Goal: Find specific page/section: Find specific page/section

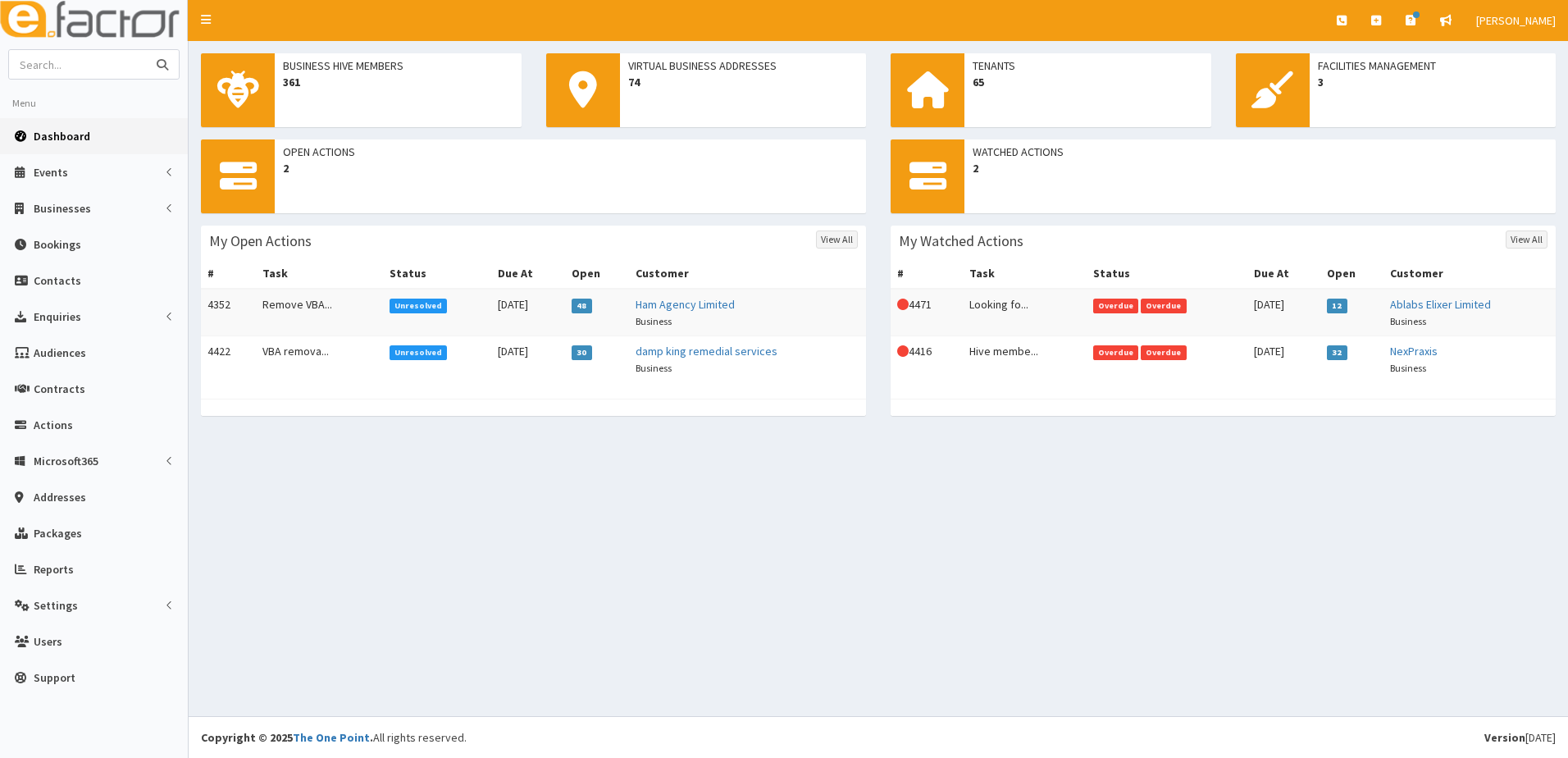
click at [32, 67] on input "text" at bounding box center [77, 64] width 138 height 28
type input "07525715800"
click at [146, 50] on button "submit" at bounding box center [162, 64] width 32 height 28
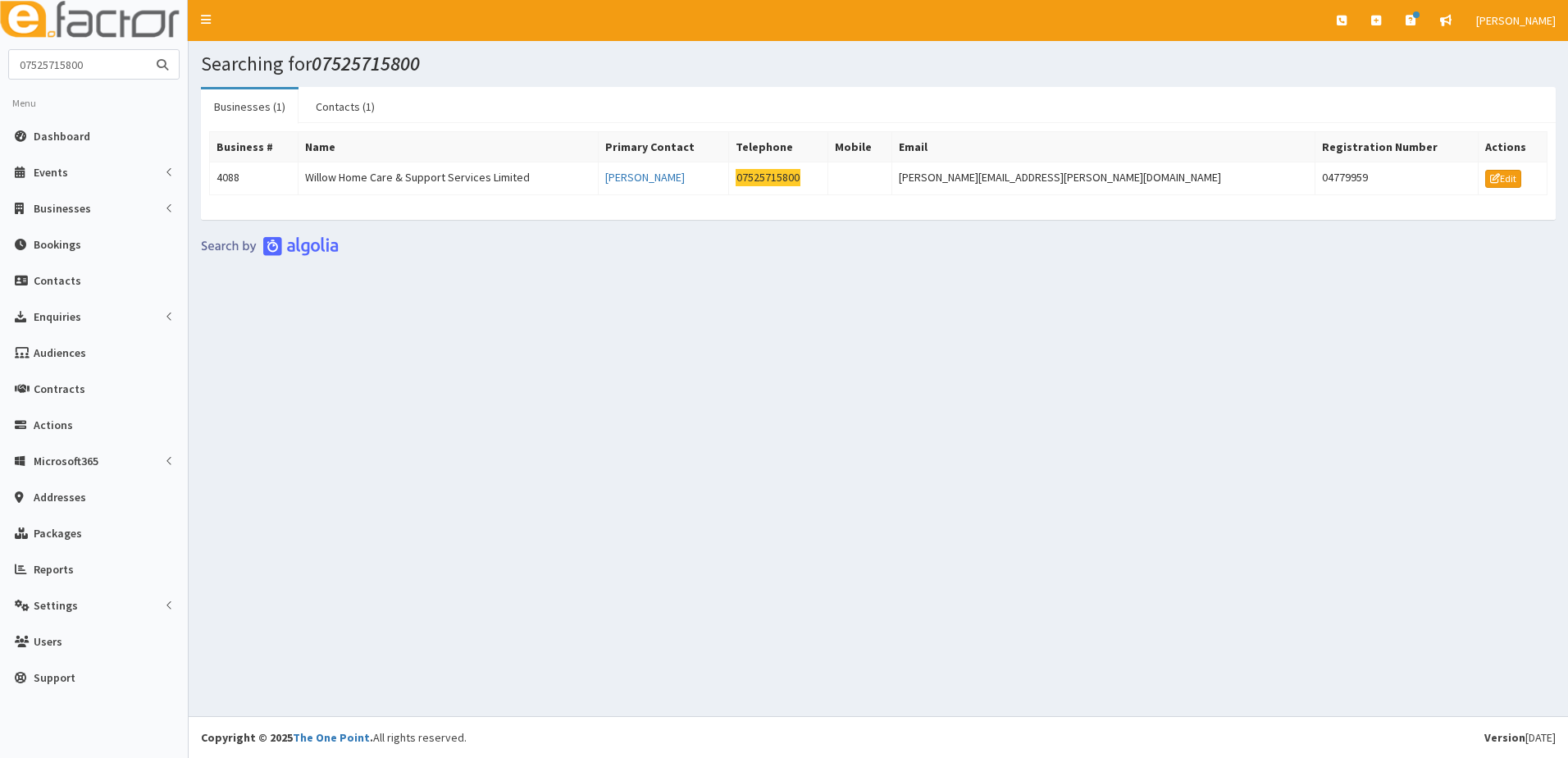
click at [100, 65] on input "07525715800" at bounding box center [77, 64] width 138 height 28
type input "0"
type input "07903636098"
click at [146, 50] on button "submit" at bounding box center [162, 64] width 32 height 28
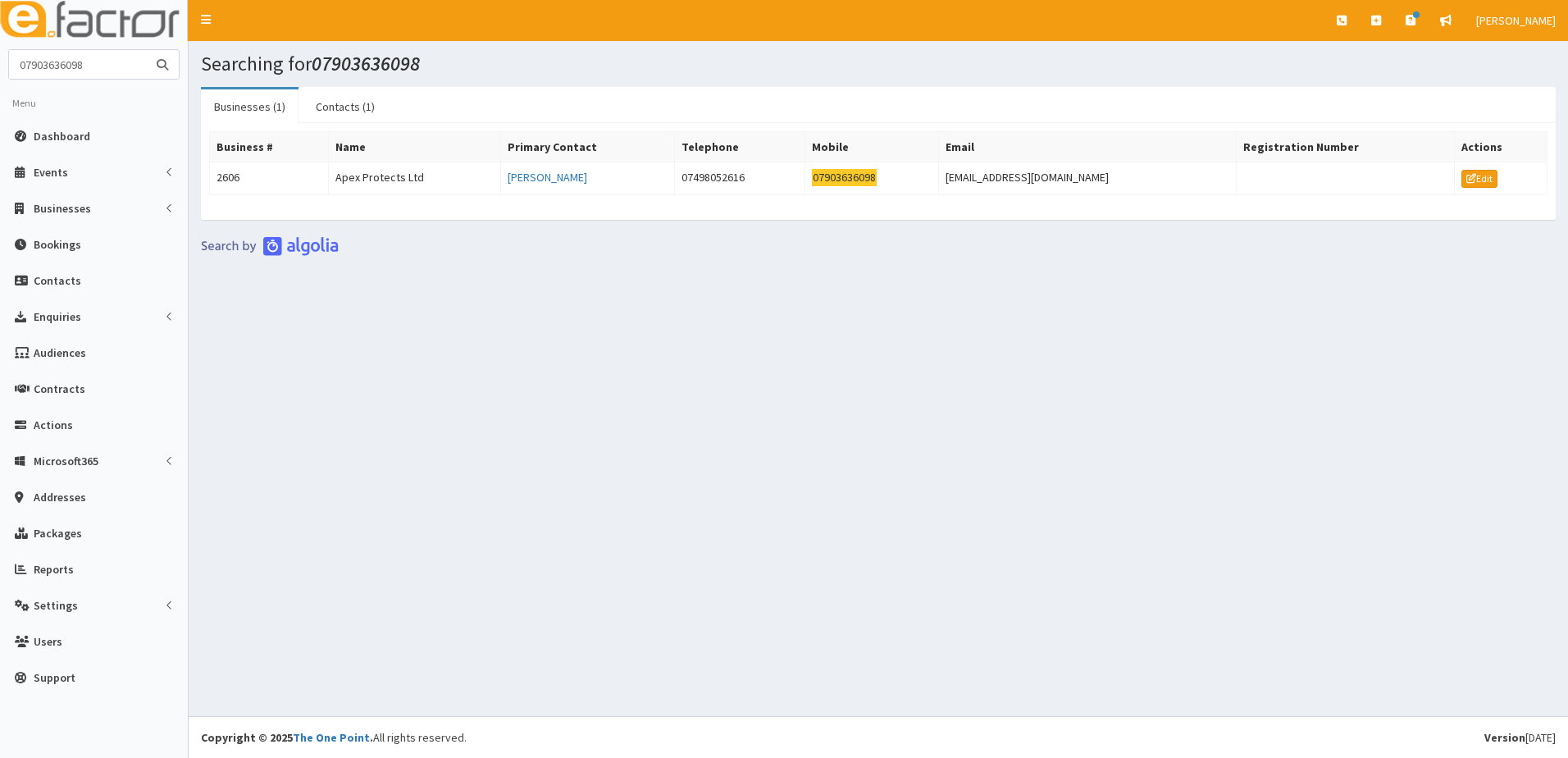
drag, startPoint x: 119, startPoint y: 65, endPoint x: -108, endPoint y: 67, distance: 227.0
click at [0, 67] on html "E Toggle navigation Quick Create Create Business Create Booking" at bounding box center [784, 379] width 1568 height 758
type input "287765"
click at [146, 50] on button "submit" at bounding box center [162, 64] width 32 height 28
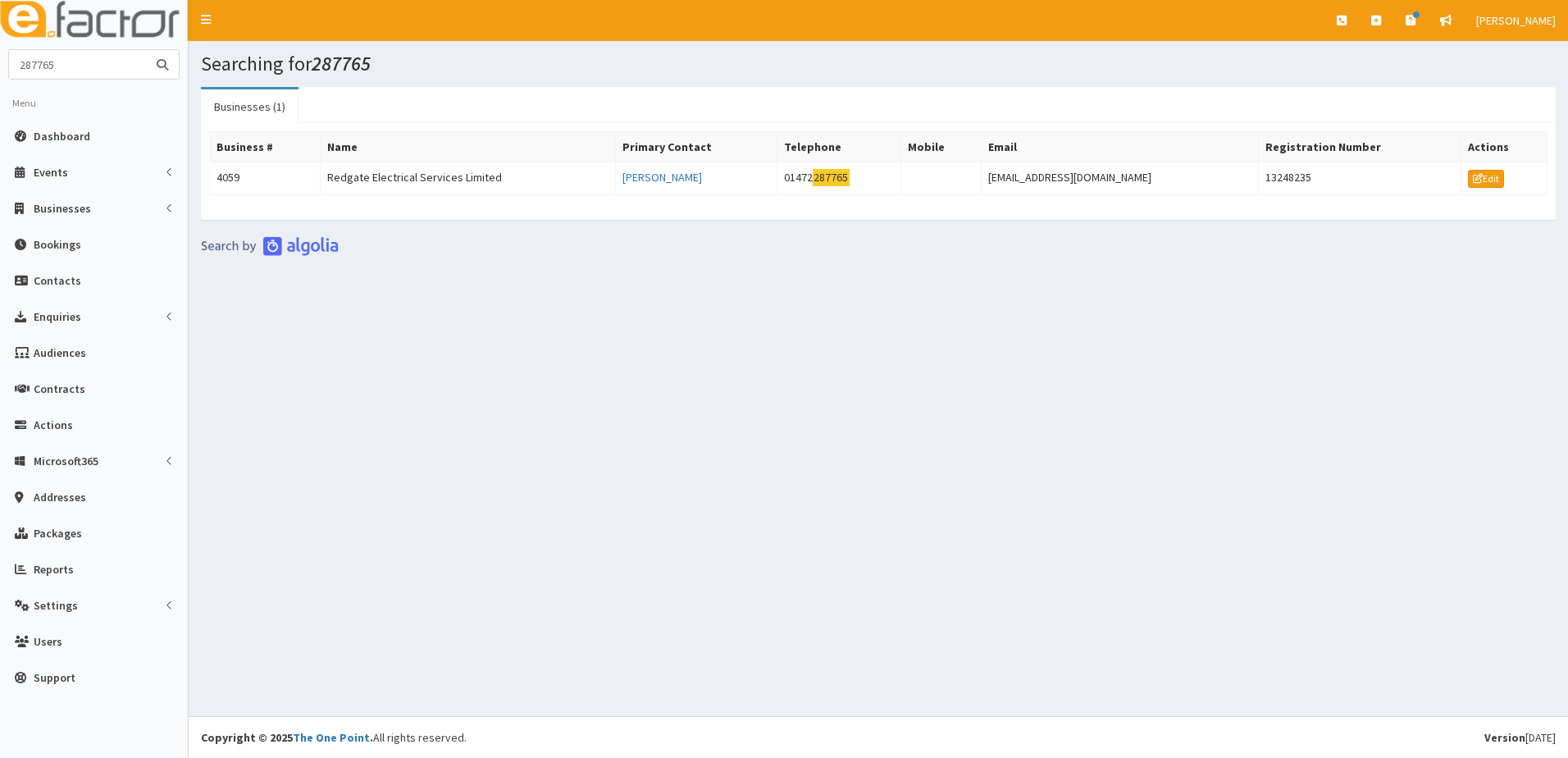
click at [94, 64] on input "287765" at bounding box center [77, 64] width 138 height 28
type input "2"
type input "07717696728"
click at [146, 50] on button "submit" at bounding box center [162, 64] width 32 height 28
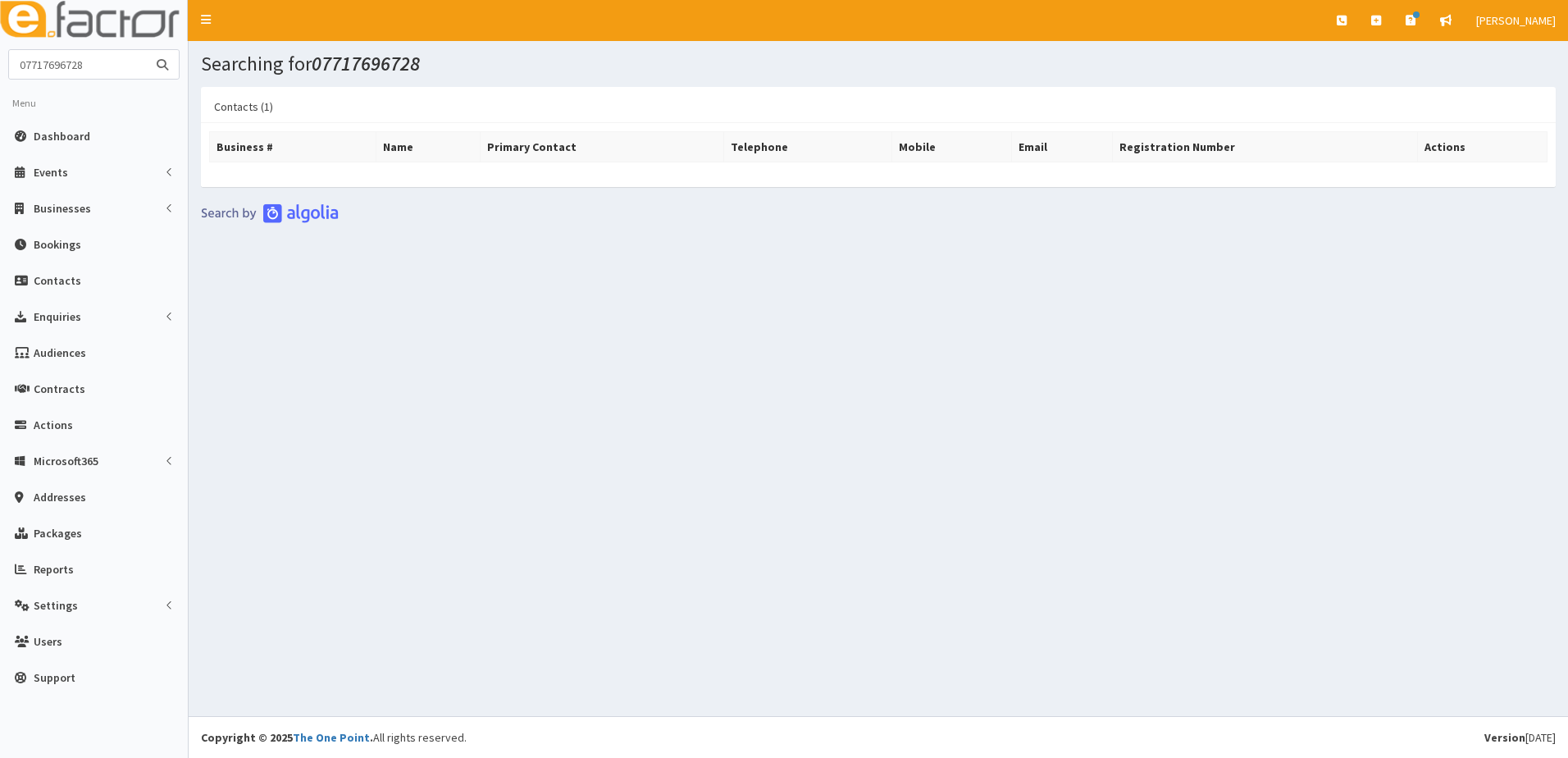
drag, startPoint x: 100, startPoint y: 71, endPoint x: -56, endPoint y: 47, distance: 157.8
click at [0, 47] on html "E Toggle navigation Quick Create Create Business Create Booking" at bounding box center [784, 379] width 1568 height 758
type input "07702796933"
click at [146, 50] on button "submit" at bounding box center [162, 64] width 32 height 28
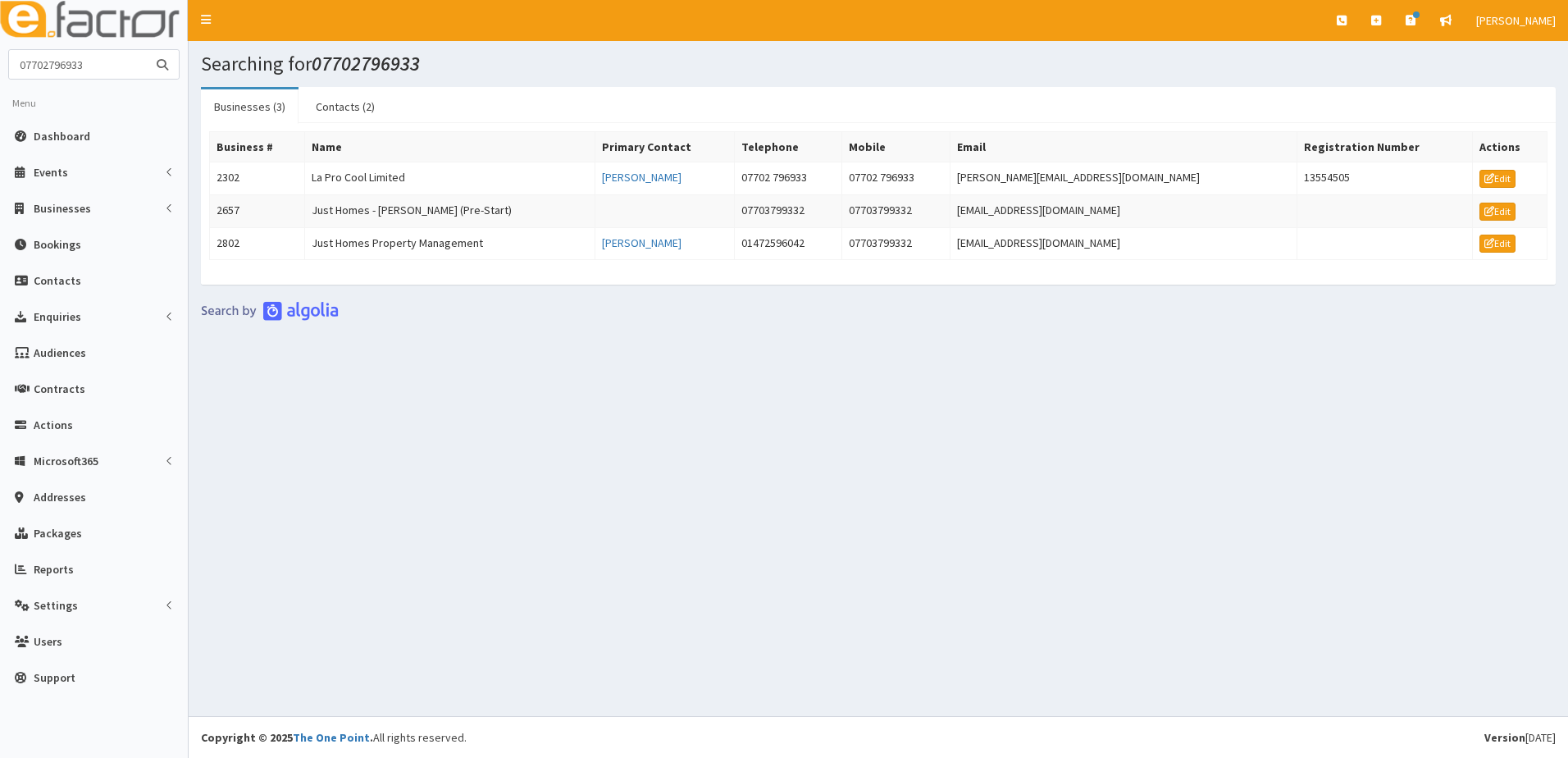
click at [112, 71] on input "07702796933" at bounding box center [77, 64] width 138 height 28
type input "0"
type input "07456766768"
click at [146, 50] on button "submit" at bounding box center [162, 64] width 32 height 28
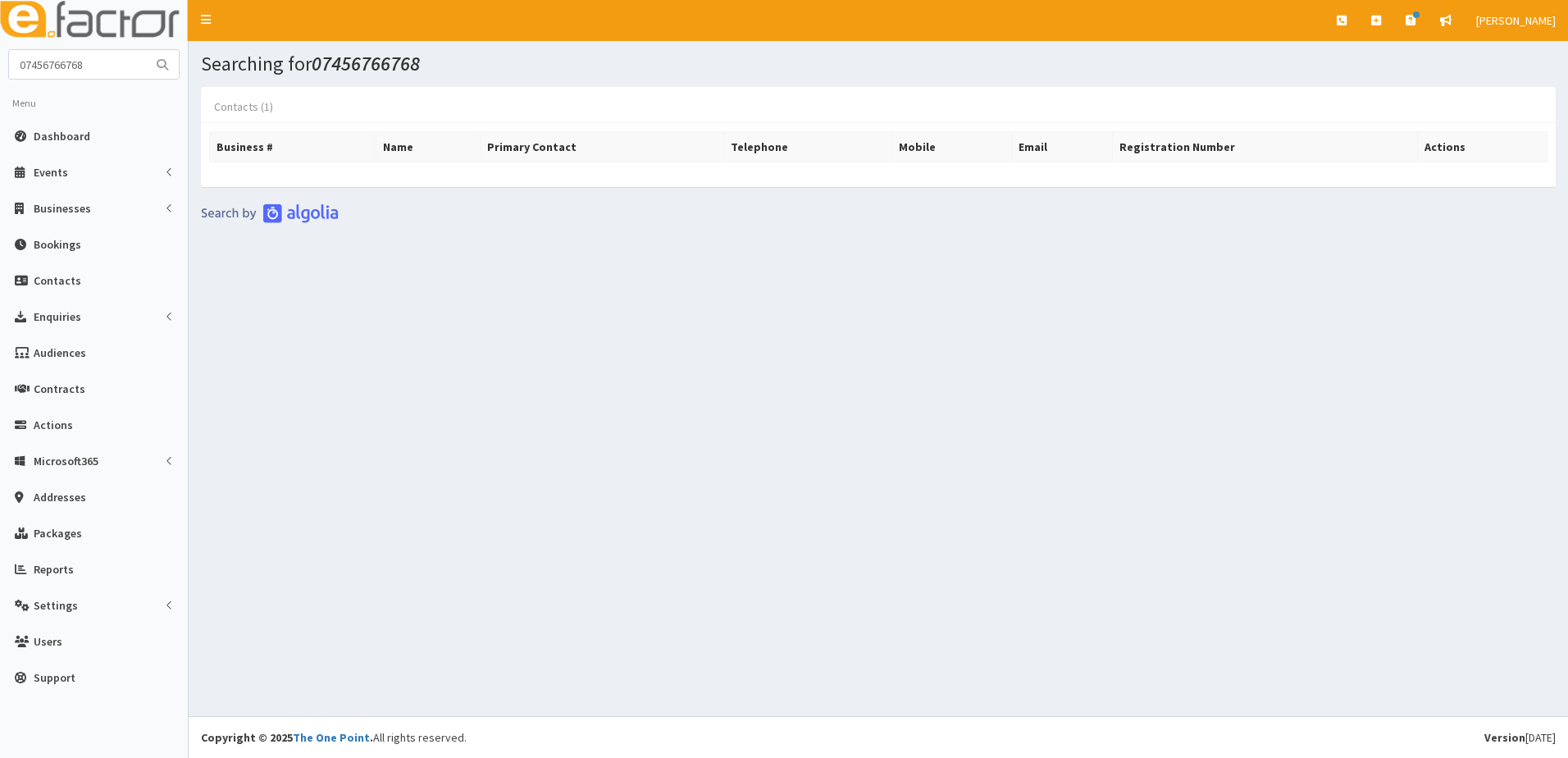
click at [231, 106] on link "Contacts (1)" at bounding box center [243, 106] width 85 height 34
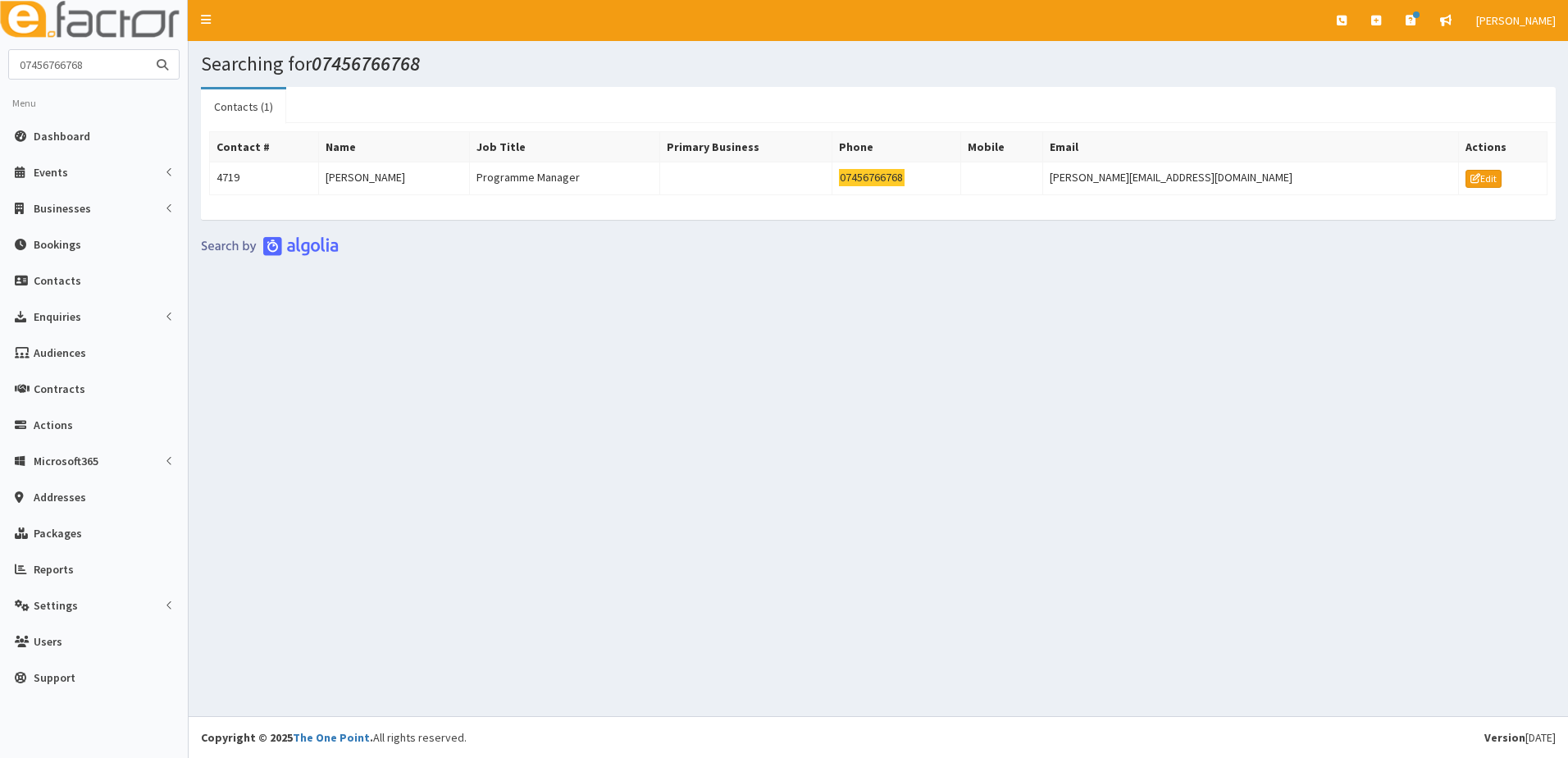
drag, startPoint x: 105, startPoint y: 72, endPoint x: -83, endPoint y: 48, distance: 189.5
click at [0, 48] on html "E Toggle navigation Quick Create Create Business Create Booking" at bounding box center [784, 379] width 1568 height 758
type input "07803899357"
click at [146, 50] on button "submit" at bounding box center [162, 64] width 32 height 28
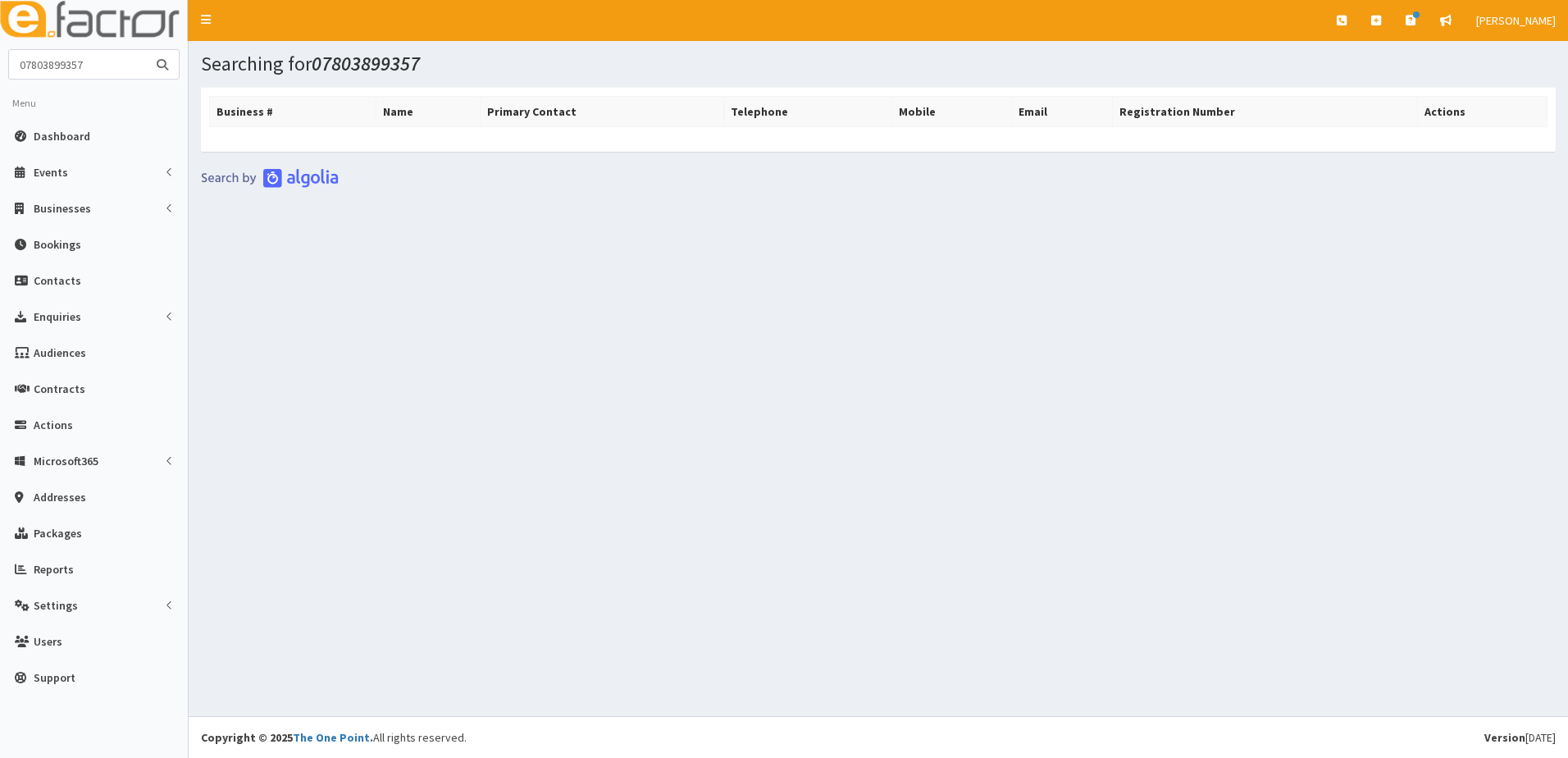
drag, startPoint x: 96, startPoint y: 69, endPoint x: -95, endPoint y: 60, distance: 191.2
click at [0, 60] on html "E Toggle navigation Quick Create Create Business Create Booking" at bounding box center [784, 379] width 1568 height 758
type input "07361585146"
click at [146, 50] on button "submit" at bounding box center [162, 64] width 32 height 28
